Goal: Navigation & Orientation: Go to known website

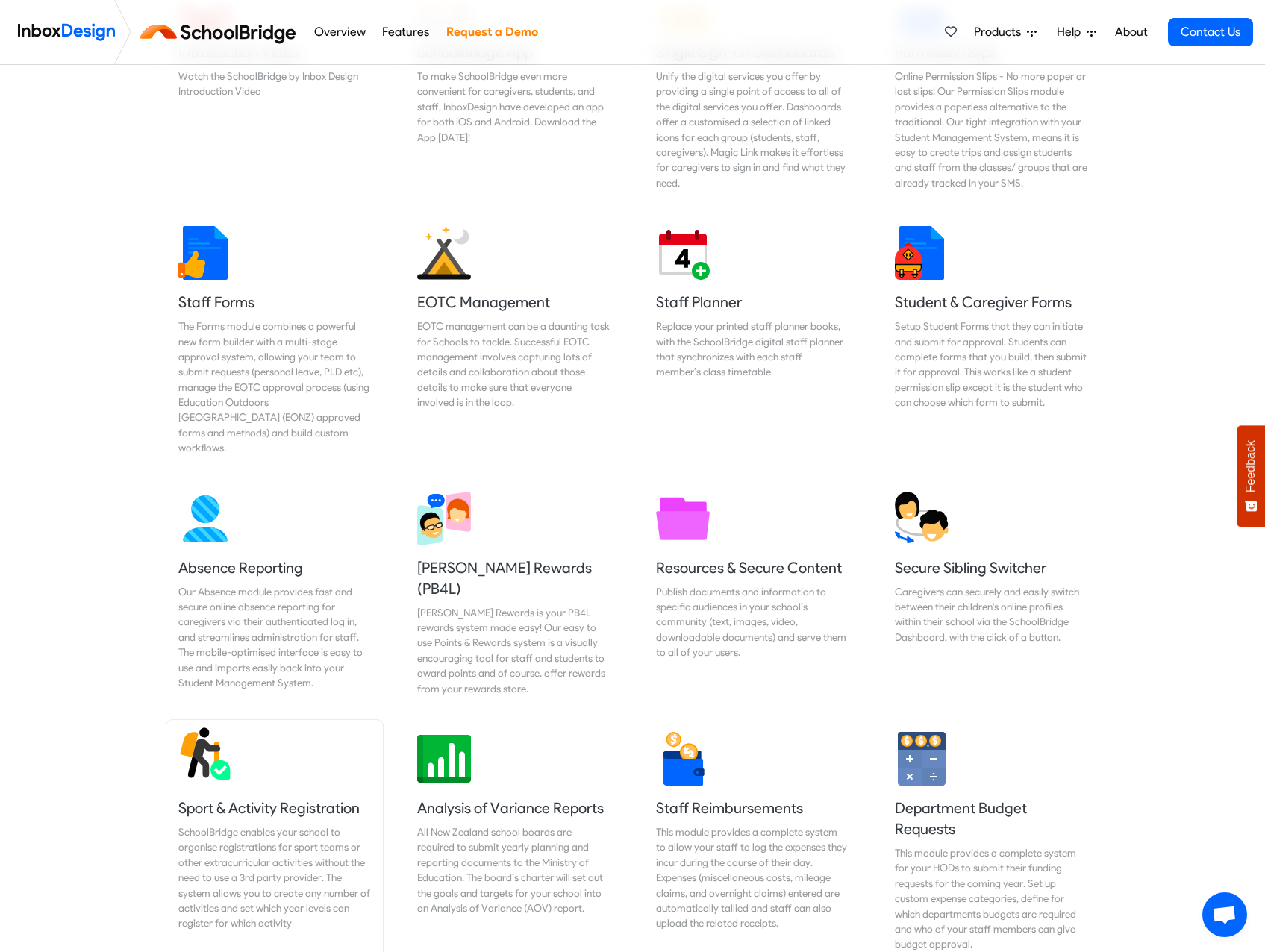
scroll to position [597, 0]
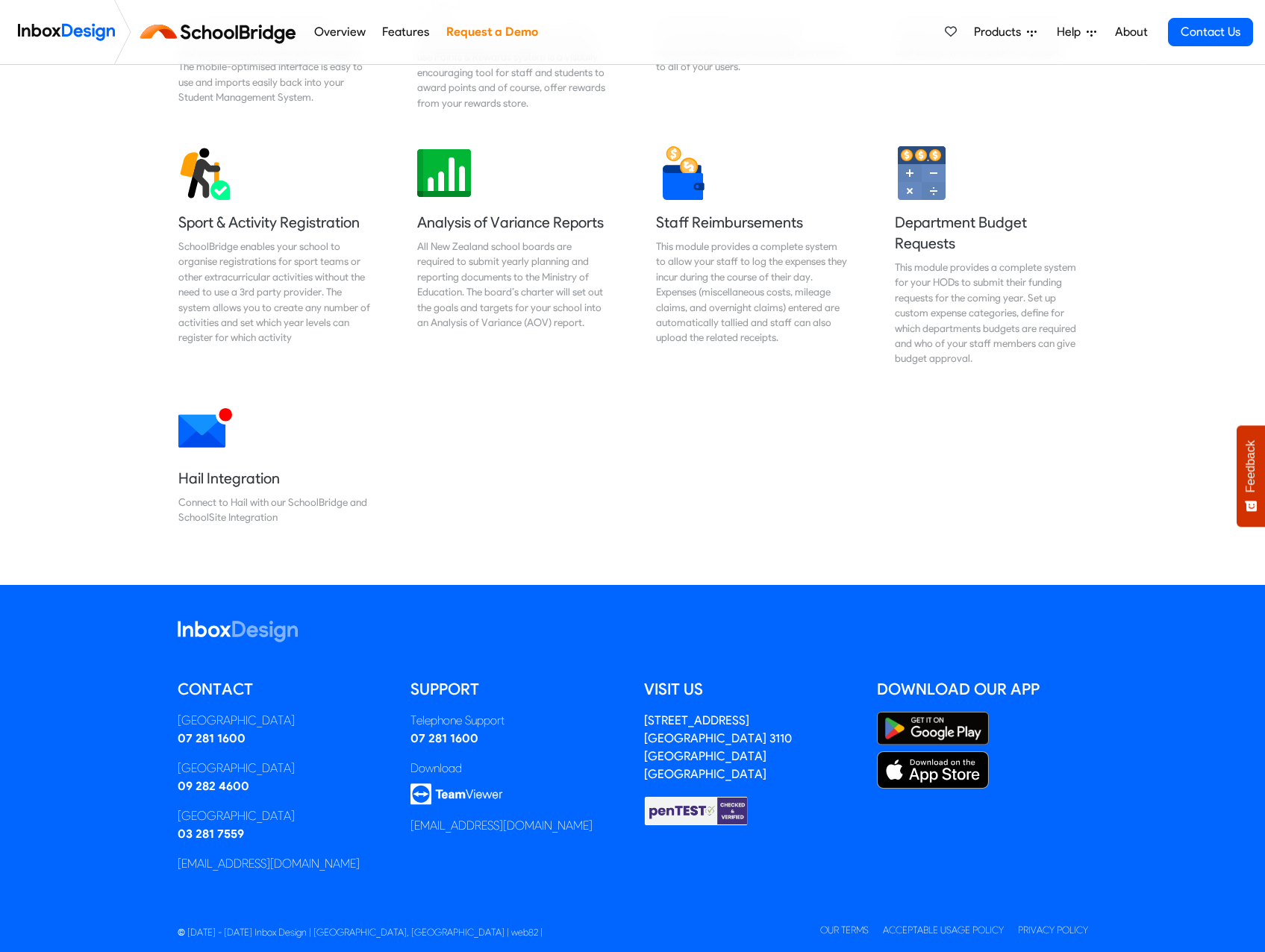
scroll to position [1184, 0]
